Goal: Information Seeking & Learning: Check status

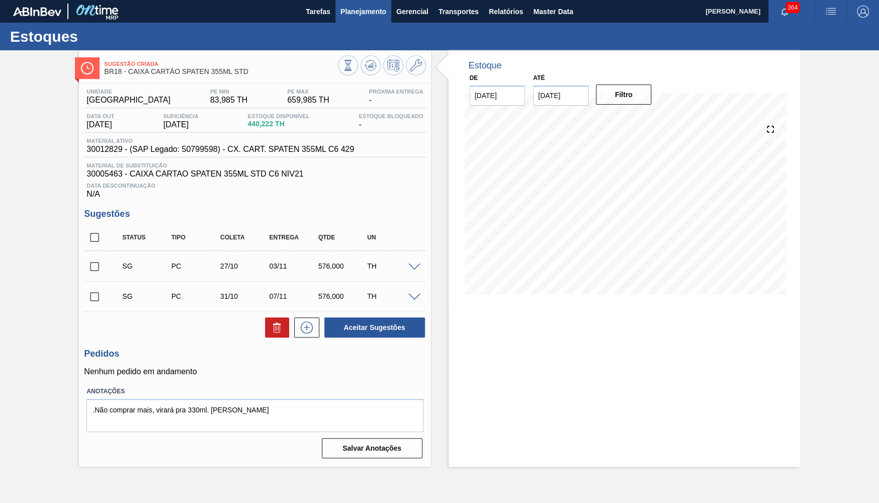
click at [350, 12] on span "Planejamento" at bounding box center [363, 12] width 46 height 12
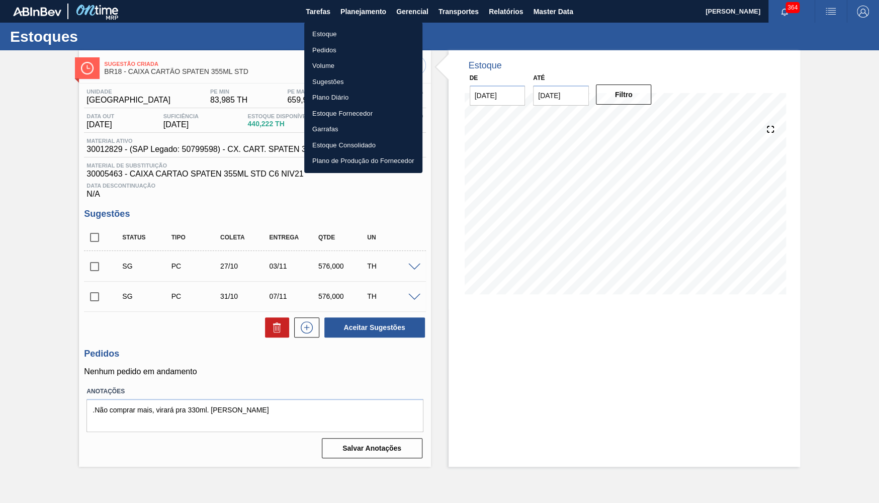
click at [344, 31] on li "Estoque" at bounding box center [363, 34] width 118 height 16
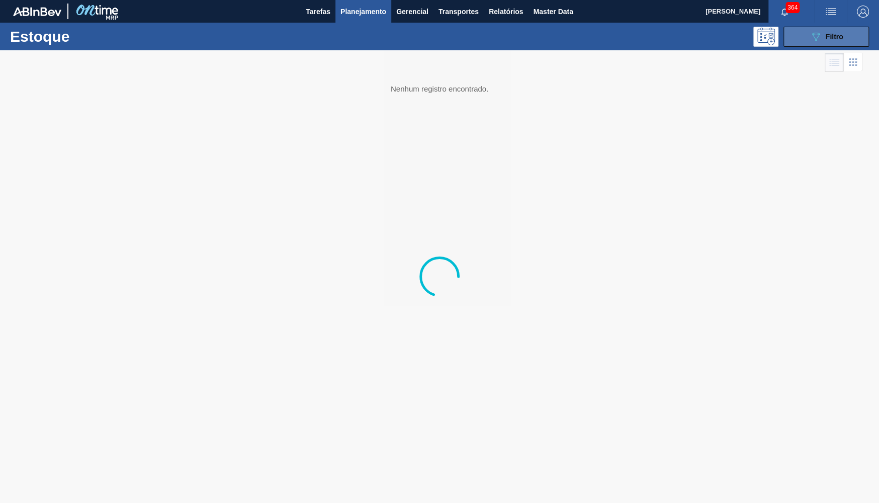
click at [833, 44] on button "089F7B8B-B2A5-4AFE-B5C0-19BA573D28AC Filtro" at bounding box center [825, 37] width 85 height 20
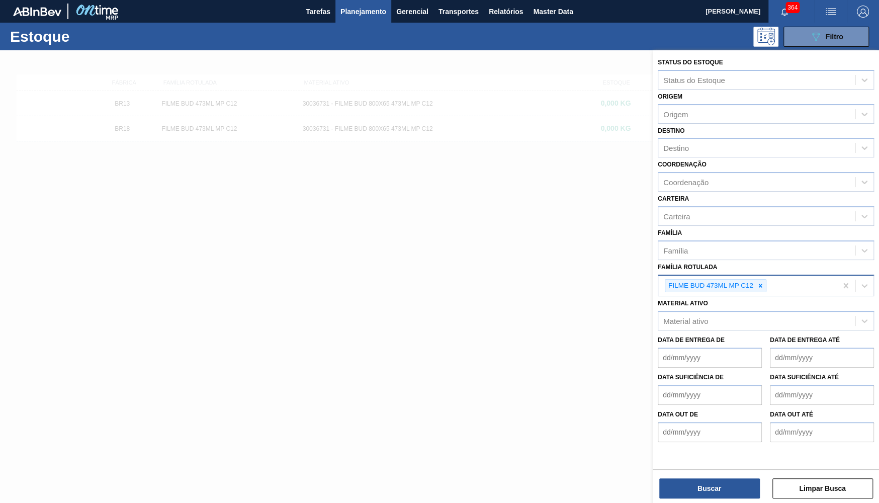
click at [766, 275] on div "FILME BUD 473ML MP C12" at bounding box center [747, 285] width 178 height 21
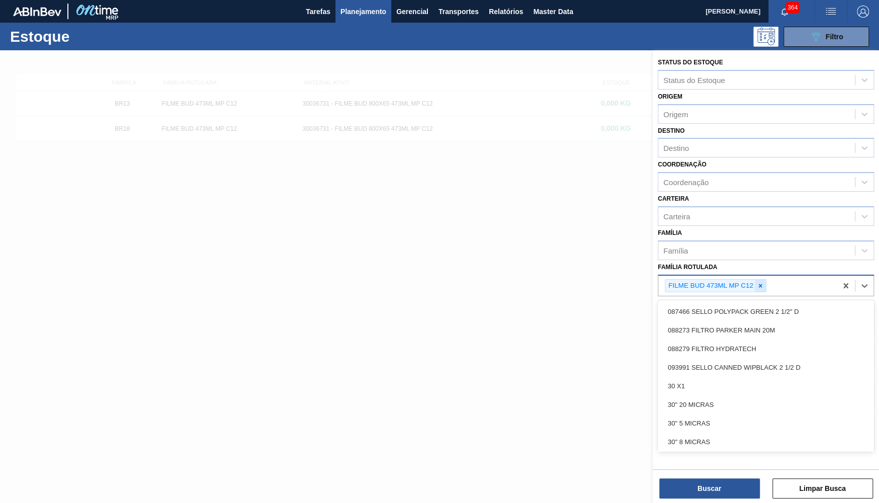
click at [758, 282] on icon at bounding box center [759, 285] width 7 height 7
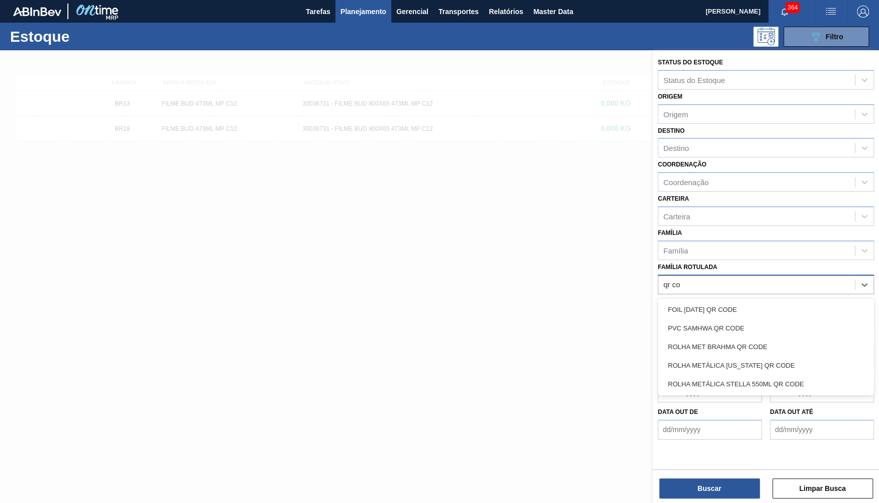
type Rotulada "qr c"
click at [743, 338] on div "ROLHA MET BRAHMA QR CODE" at bounding box center [765, 346] width 216 height 19
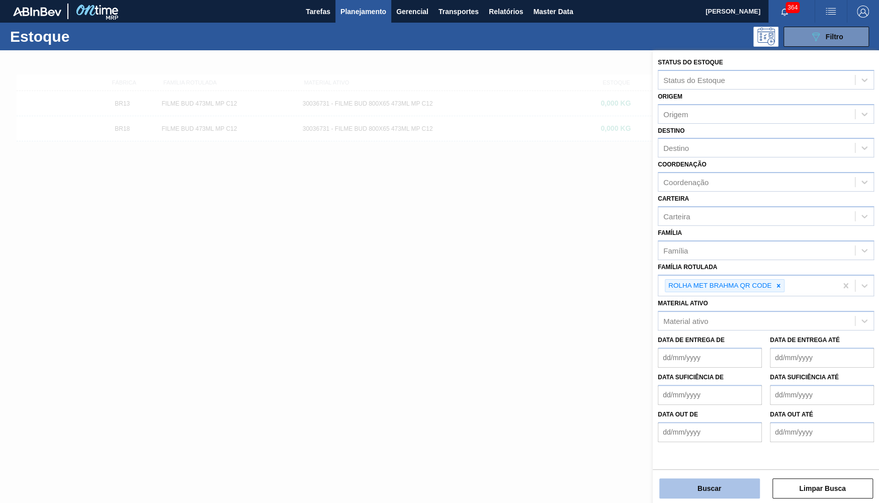
click at [708, 492] on button "Buscar" at bounding box center [709, 488] width 101 height 20
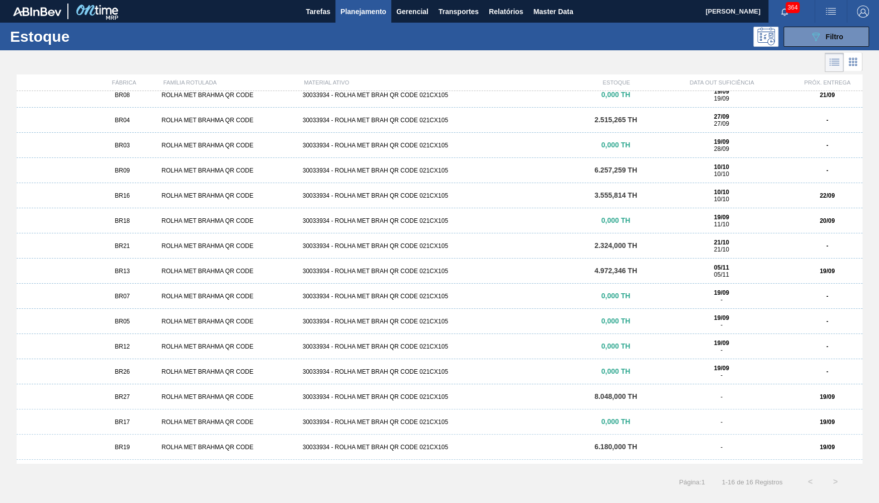
scroll to position [29, 0]
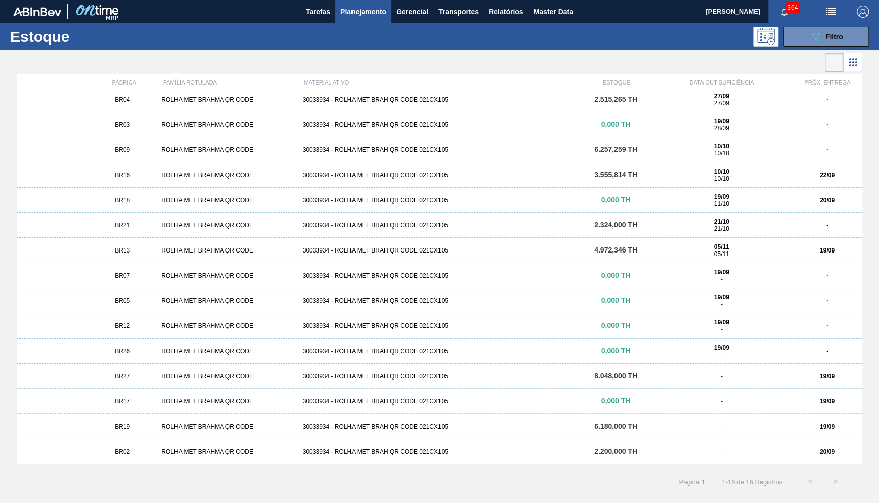
click at [174, 423] on div "ROLHA MET BRAHMA QR CODE" at bounding box center [227, 426] width 141 height 7
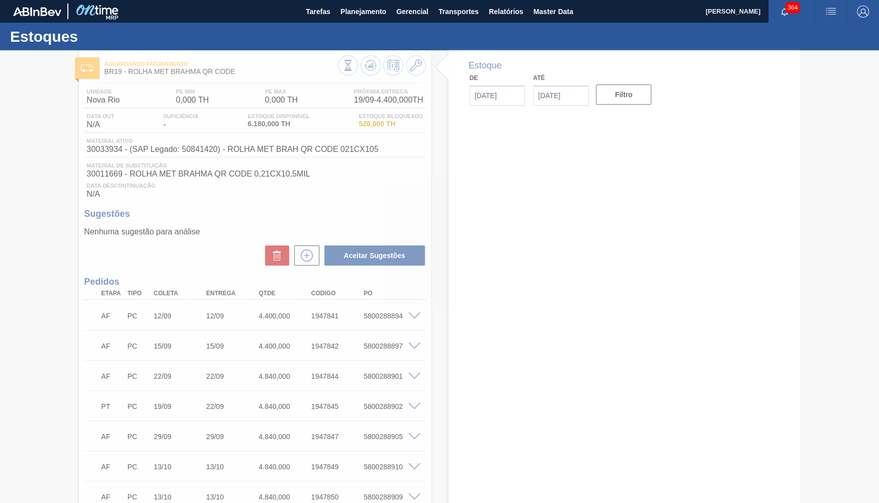
type input "[DATE]"
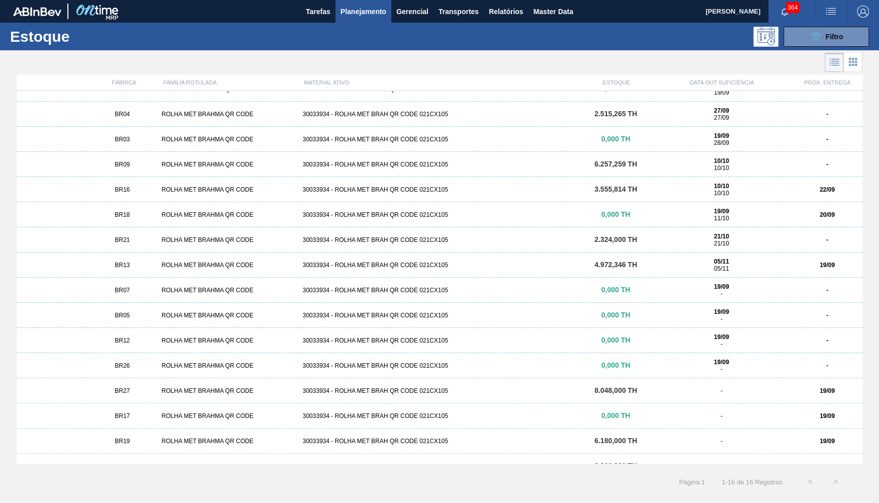
scroll to position [29, 0]
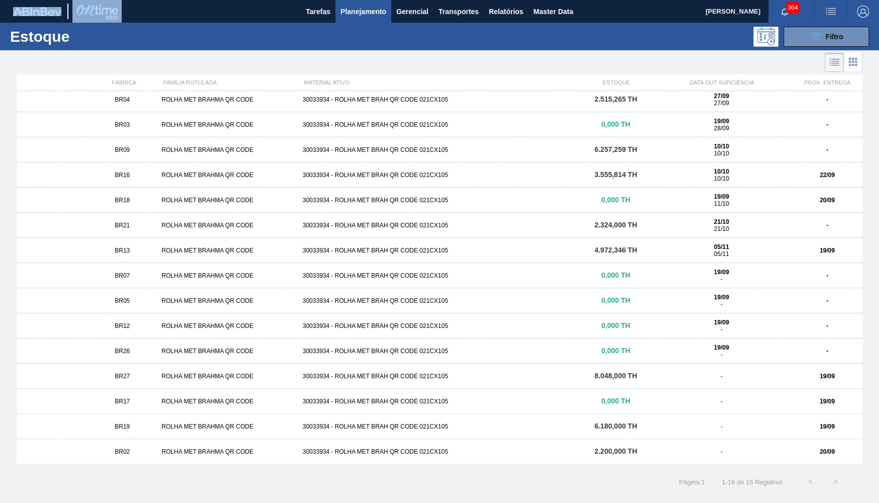
drag, startPoint x: 140, startPoint y: 256, endPoint x: 145, endPoint y: 496, distance: 239.8
click at [153, 463] on div "BR08 ROLHA MET BRAHMA QR CODE 30033934 - ROLHA MET BRAH QR CODE 021CX105 0,000 …" at bounding box center [439, 277] width 845 height 372
click at [224, 475] on div "Página : 1 1 - 16 de 16 Registros < >" at bounding box center [423, 481] width 847 height 25
click at [671, 253] on div "05/11 05/11" at bounding box center [720, 250] width 133 height 14
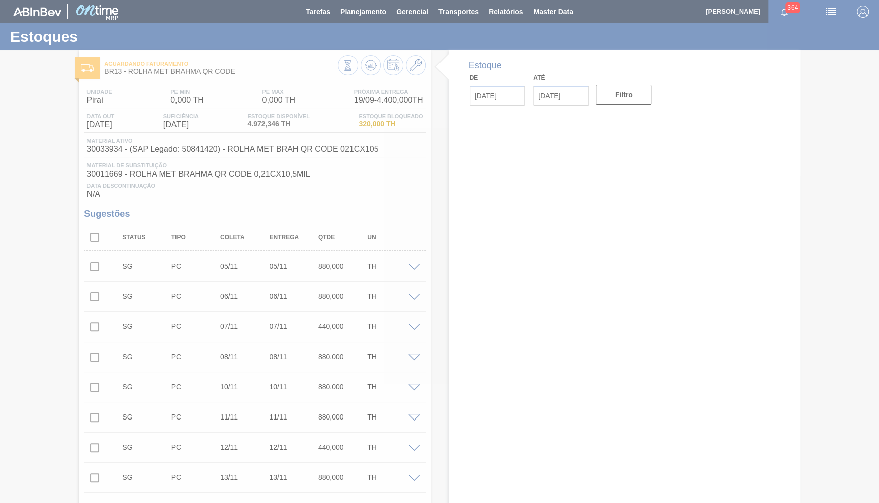
click at [307, 160] on div at bounding box center [439, 251] width 879 height 503
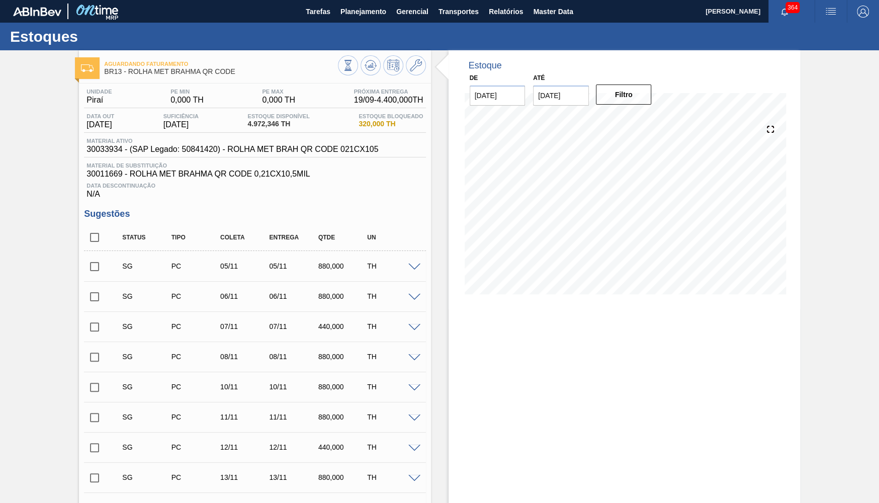
scroll to position [392, 0]
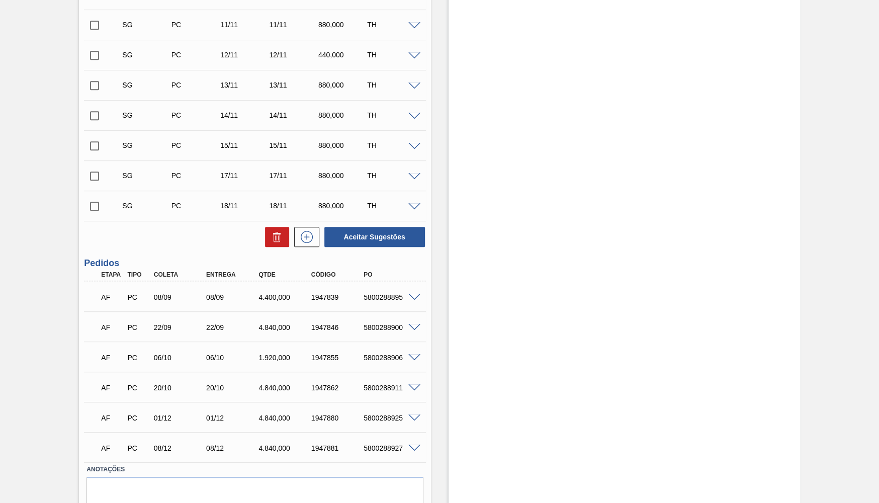
click at [383, 297] on div "5800288895" at bounding box center [390, 297] width 58 height 8
drag, startPoint x: 212, startPoint y: 303, endPoint x: 203, endPoint y: 303, distance: 9.5
click at [204, 301] on div "08/09" at bounding box center [233, 297] width 58 height 8
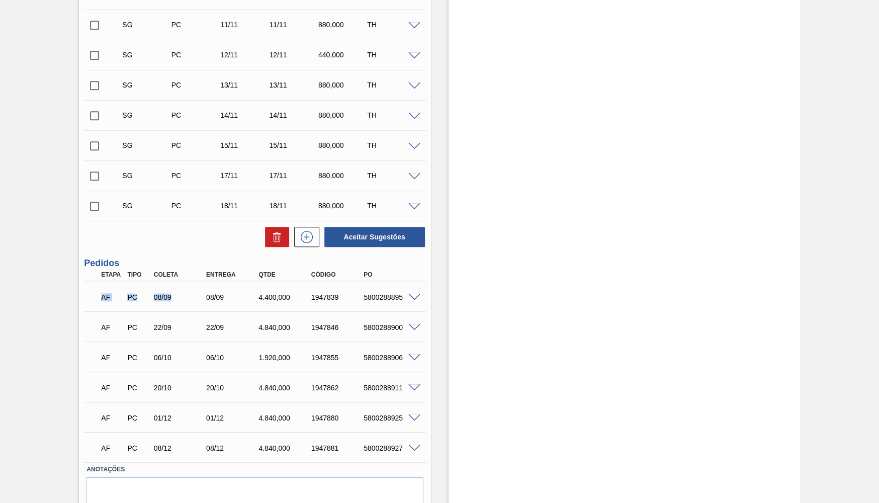
drag, startPoint x: 178, startPoint y: 295, endPoint x: 100, endPoint y: 299, distance: 79.0
click at [151, 299] on div "08/09" at bounding box center [180, 297] width 58 height 8
click at [179, 292] on div "AF PC 08/09 08/09 4.400,000 1947839 5800288895" at bounding box center [251, 296] width 315 height 20
click at [146, 311] on div "AF PC 08/09 08/09 4.400,000 1947839 5800288895 Material 30033934 - ROLHA MET BR…" at bounding box center [254, 296] width 341 height 30
click at [170, 294] on div "AF PC 08/09 08/09 4.400,000 1947839 5800288895" at bounding box center [251, 296] width 315 height 20
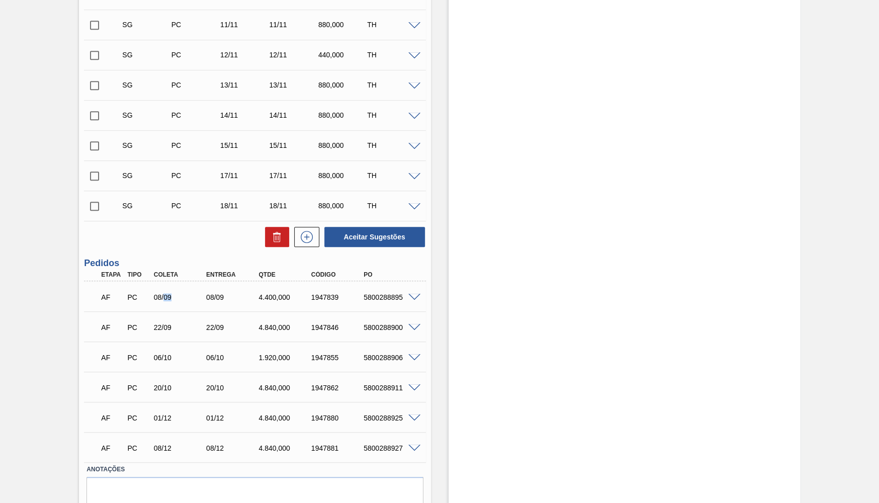
click at [170, 294] on div "AF PC 08/09 08/09 4.400,000 1947839 5800288895" at bounding box center [251, 296] width 315 height 20
click at [363, 297] on div "5800288895" at bounding box center [390, 297] width 58 height 8
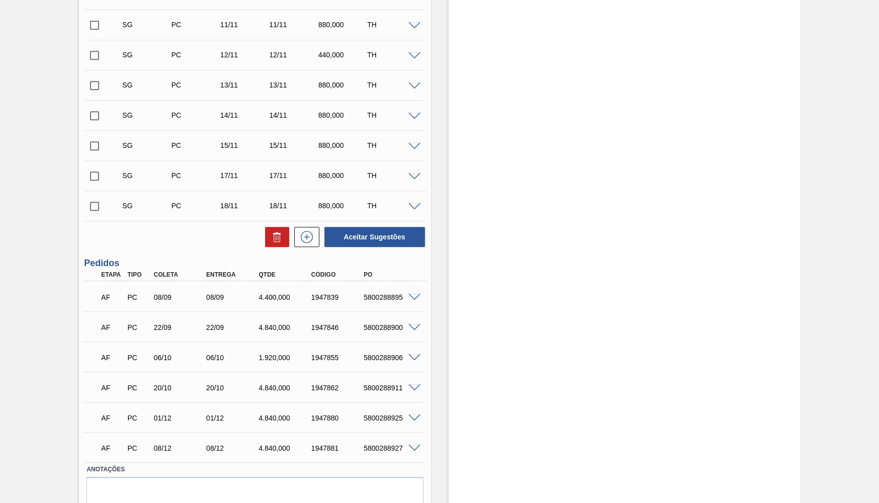
click at [67, 348] on div "Aguardando Faturamento BR13 - ROLHA MET BRAHMA QR CODE Unidade Piraí PE MIN 0,0…" at bounding box center [439, 101] width 879 height 886
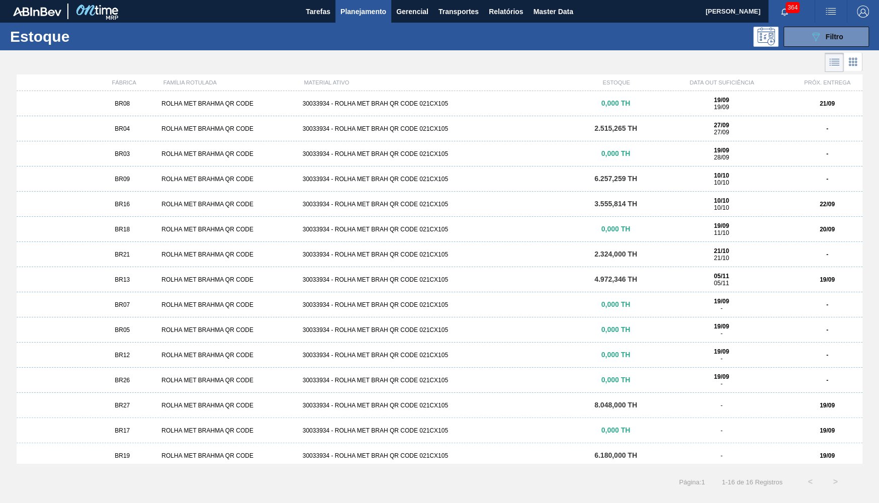
scroll to position [29, 0]
